Goal: Task Accomplishment & Management: Use online tool/utility

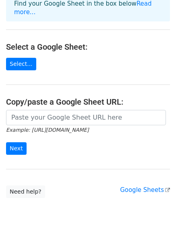
scroll to position [88, 0]
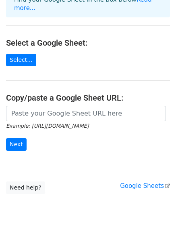
scroll to position [75, 0]
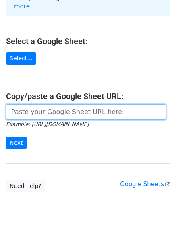
click at [68, 106] on input "url" at bounding box center [86, 111] width 160 height 15
paste input "https://docs.google.com/spreadsheets/d/1-fDfFXJ_YiAz4ErZZfqKT5VJs2JNMGTeQJ5yvMV…"
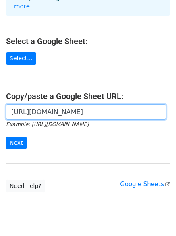
scroll to position [0, 171]
type input "https://docs.google.com/spreadsheets/d/1-fDfFXJ_YiAz4ErZZfqKT5VJs2JNMGTeQJ5yvMV…"
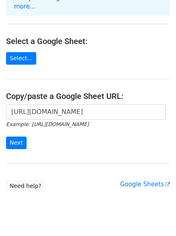
scroll to position [0, 0]
click at [17, 136] on input "Next" at bounding box center [16, 142] width 21 height 13
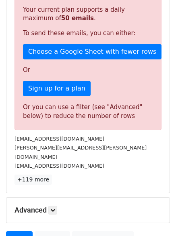
scroll to position [228, 0]
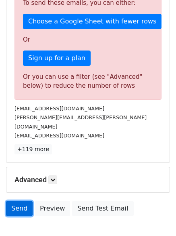
click at [16, 201] on link "Send" at bounding box center [19, 208] width 27 height 15
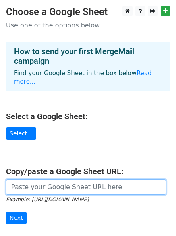
click at [41, 182] on input "url" at bounding box center [86, 186] width 160 height 15
paste input "https://docs.google.com/spreadsheets/d/1-fDfFXJ_YiAz4ErZZfqKT5VJs2JNMGTeQJ5yvMV…"
type input "https://docs.google.com/spreadsheets/d/1-fDfFXJ_YiAz4ErZZfqKT5VJs2JNMGTeQJ5yvMV…"
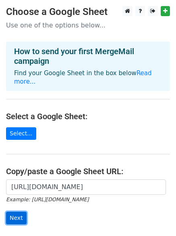
click at [17, 211] on input "Next" at bounding box center [16, 217] width 21 height 13
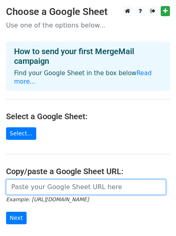
click at [9, 179] on input "url" at bounding box center [86, 186] width 160 height 15
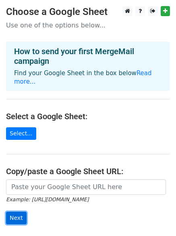
click at [17, 212] on input "Next" at bounding box center [16, 217] width 21 height 13
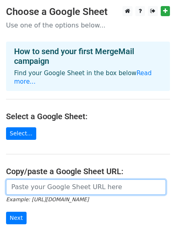
click at [46, 183] on input "url" at bounding box center [86, 186] width 160 height 15
paste input "https://docs.google.com/spreadsheets/d/1-fDfFXJ_YiAz4ErZZfqKT5VJs2JNMGTeQJ5yvMV…"
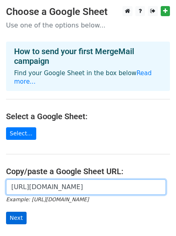
type input "[URL][DOMAIN_NAME]"
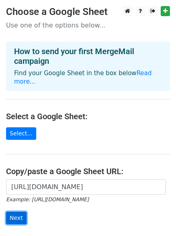
scroll to position [0, 0]
click at [21, 211] on input "Next" at bounding box center [16, 217] width 21 height 13
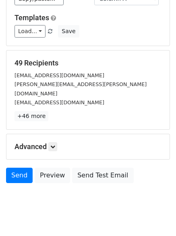
scroll to position [107, 0]
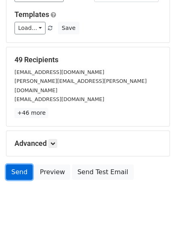
click at [21, 168] on link "Send" at bounding box center [19, 171] width 27 height 15
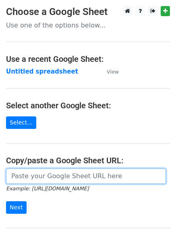
click at [88, 178] on input "url" at bounding box center [86, 175] width 160 height 15
paste input "https://docs.google.com/spreadsheets/d/1-fDfFXJ_YiAz4ErZZfqKT5VJs2JNMGTeQJ5yvMV…"
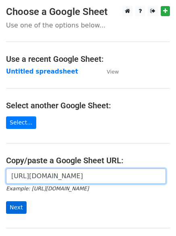
type input "https://docs.google.com/spreadsheets/d/1-fDfFXJ_YiAz4ErZZfqKT5VJs2JNMGTeQJ5yvMV…"
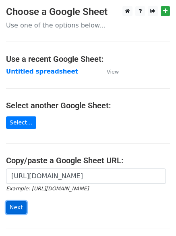
scroll to position [0, 0]
click at [12, 211] on input "Next" at bounding box center [16, 207] width 21 height 13
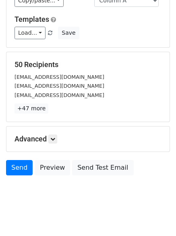
scroll to position [110, 0]
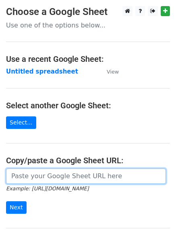
click at [43, 178] on input "url" at bounding box center [86, 175] width 160 height 15
paste input "[URL][DOMAIN_NAME]"
type input "[URL][DOMAIN_NAME]"
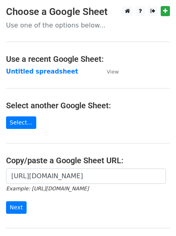
scroll to position [0, 0]
click at [47, 211] on form "[URL][DOMAIN_NAME] Example: [URL][DOMAIN_NAME] Next" at bounding box center [88, 190] width 164 height 45
